Goal: Task Accomplishment & Management: Use online tool/utility

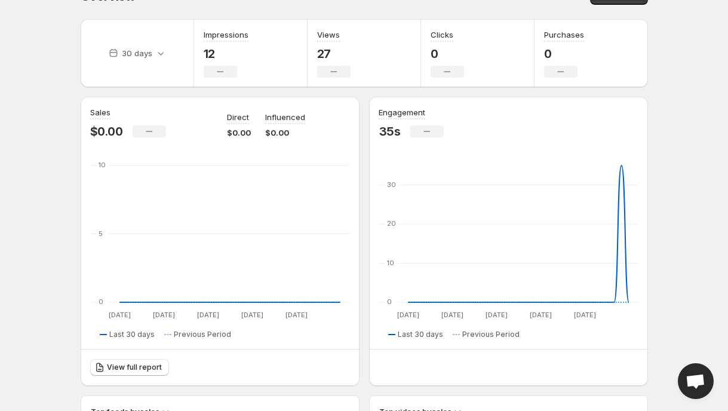
scroll to position [5, 0]
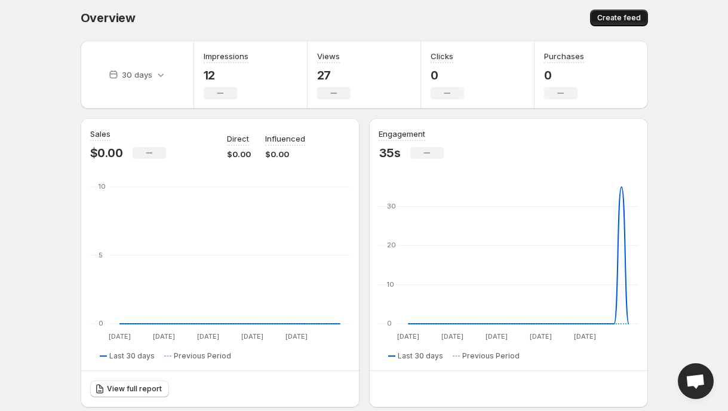
click at [624, 19] on span "Create feed" at bounding box center [619, 18] width 44 height 10
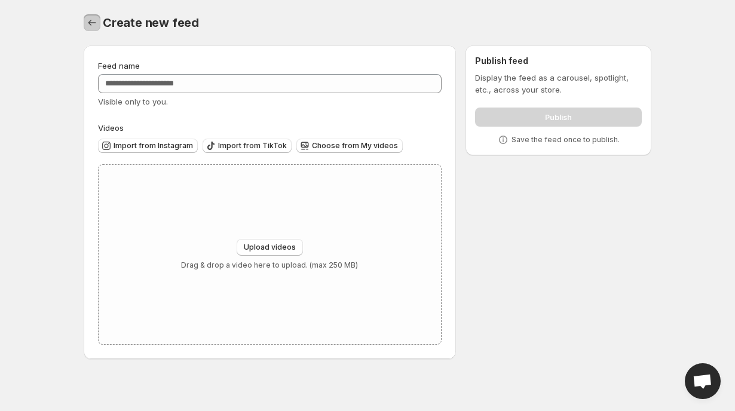
click at [96, 23] on icon "Settings" at bounding box center [92, 23] width 12 height 12
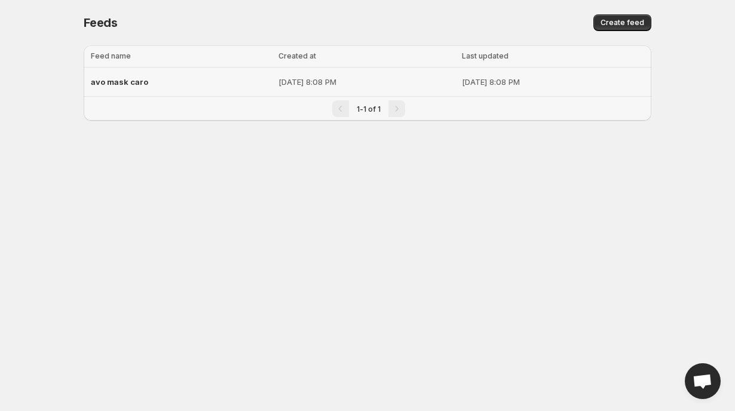
click at [296, 82] on p "[DATE] 8:08 PM" at bounding box center [366, 82] width 176 height 12
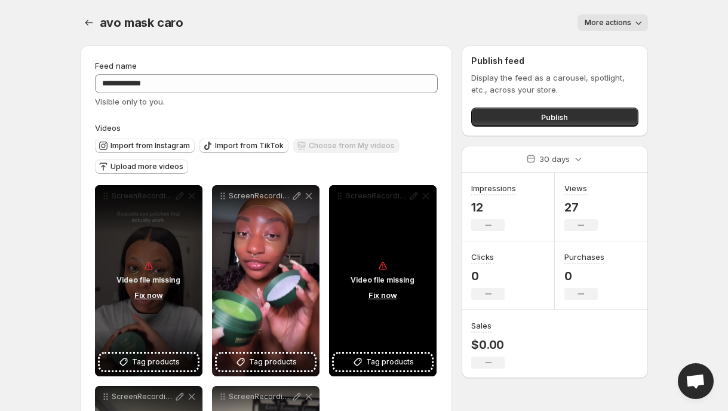
click at [381, 293] on button "Fix now" at bounding box center [383, 295] width 36 height 13
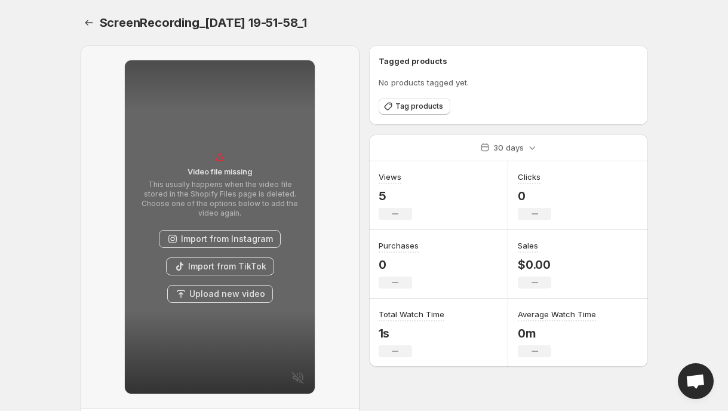
click at [222, 285] on button "Upload new video" at bounding box center [220, 294] width 106 height 18
click at [84, 23] on icon "Settings" at bounding box center [89, 23] width 12 height 12
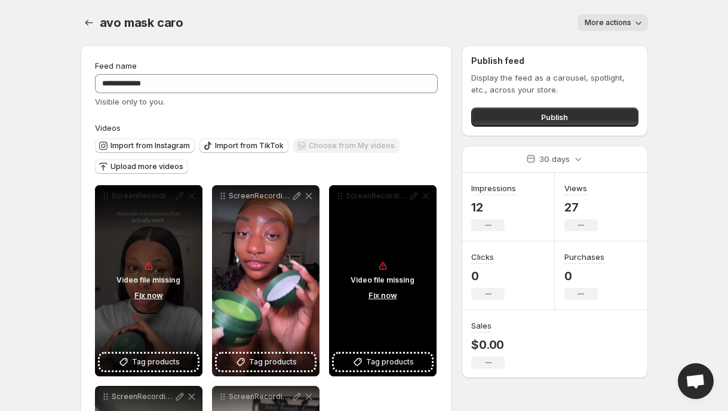
click at [372, 296] on button "Fix now" at bounding box center [383, 295] width 36 height 13
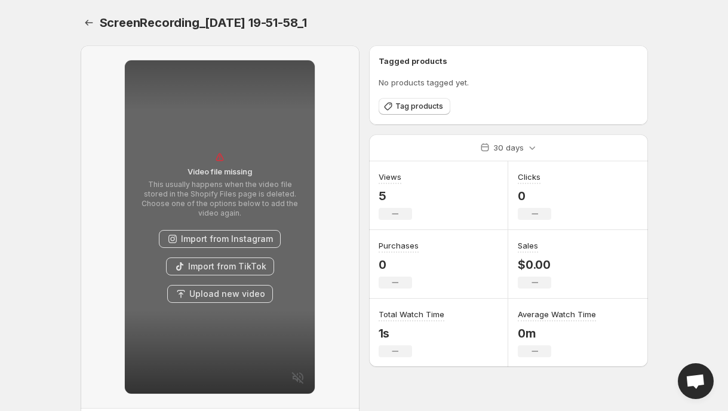
click at [240, 293] on button "Upload new video" at bounding box center [220, 294] width 106 height 18
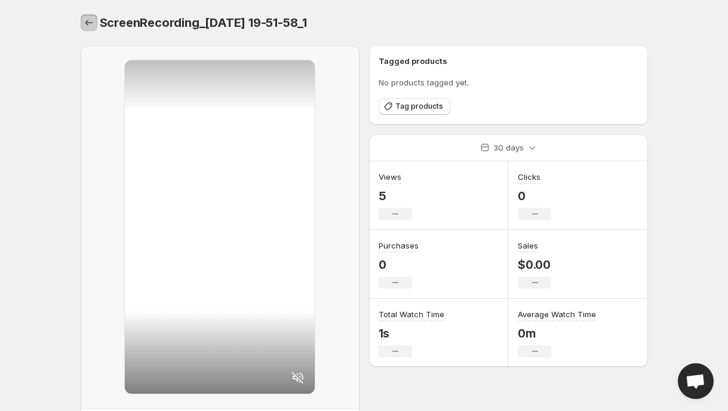
click at [85, 24] on icon "Settings" at bounding box center [89, 23] width 12 height 12
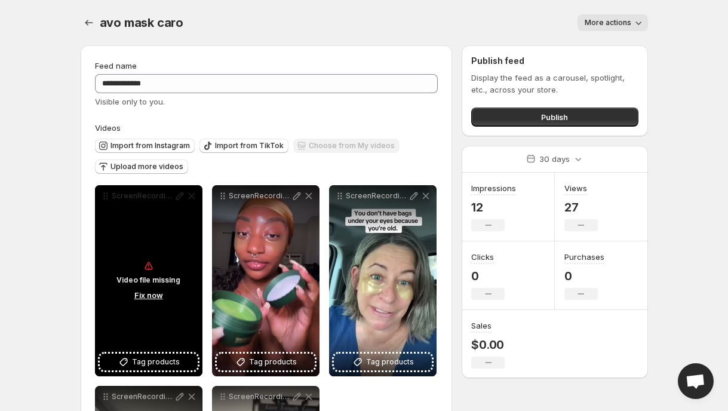
click at [151, 294] on button "Fix now" at bounding box center [149, 295] width 36 height 13
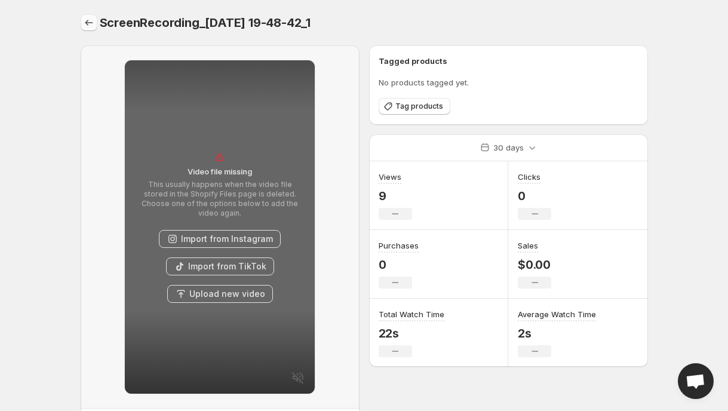
click at [84, 19] on icon "Settings" at bounding box center [89, 23] width 12 height 12
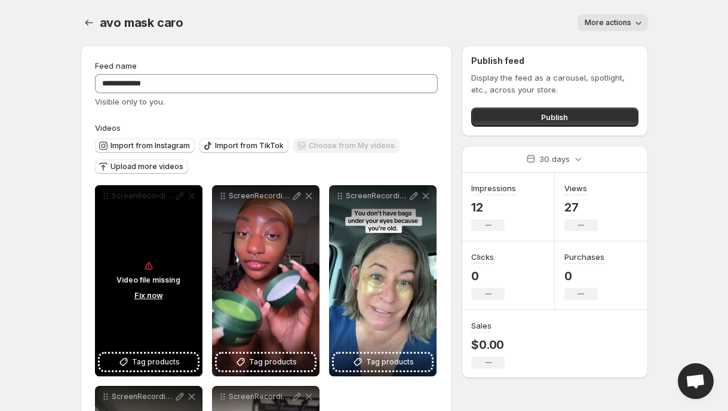
click at [160, 296] on button "Fix now" at bounding box center [149, 295] width 36 height 13
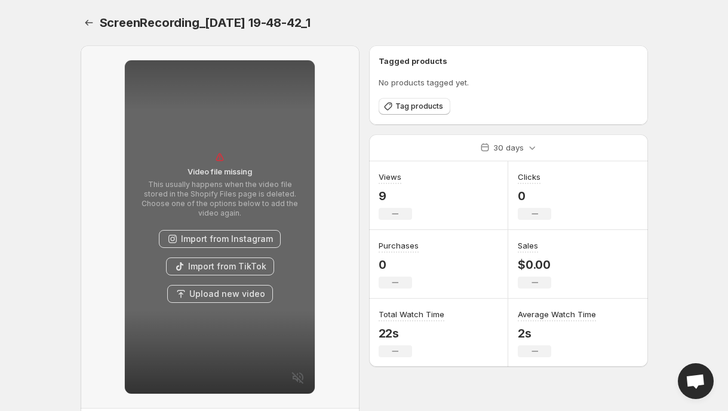
click at [248, 286] on button "Upload new video" at bounding box center [220, 294] width 106 height 18
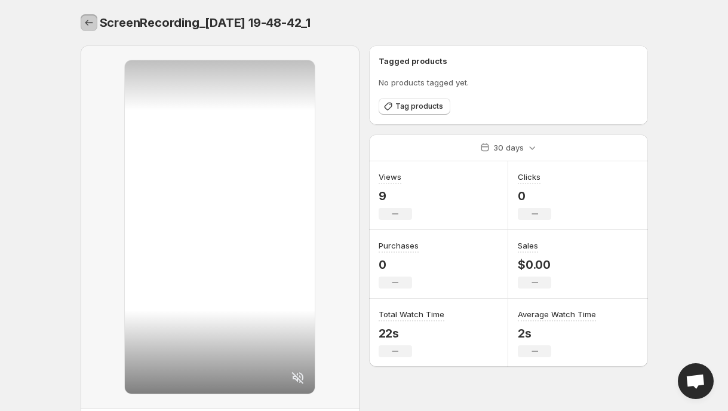
click at [94, 24] on icon "Settings" at bounding box center [89, 23] width 12 height 12
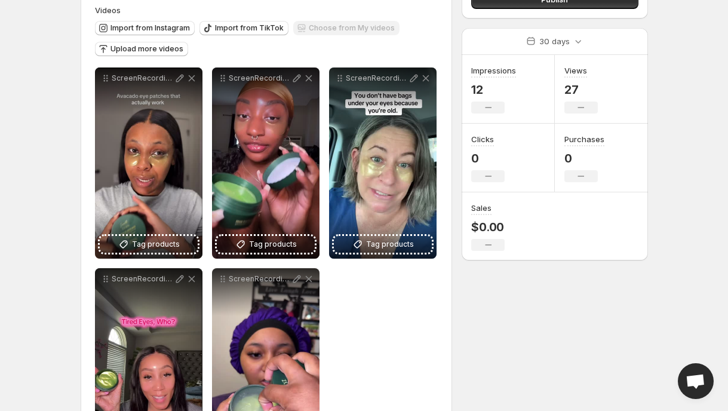
scroll to position [116, 0]
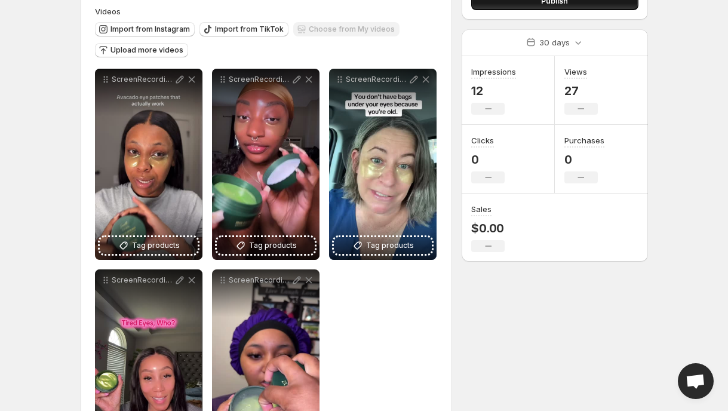
click at [603, 2] on button "Publish" at bounding box center [554, 0] width 167 height 19
